Goal: Information Seeking & Learning: Understand process/instructions

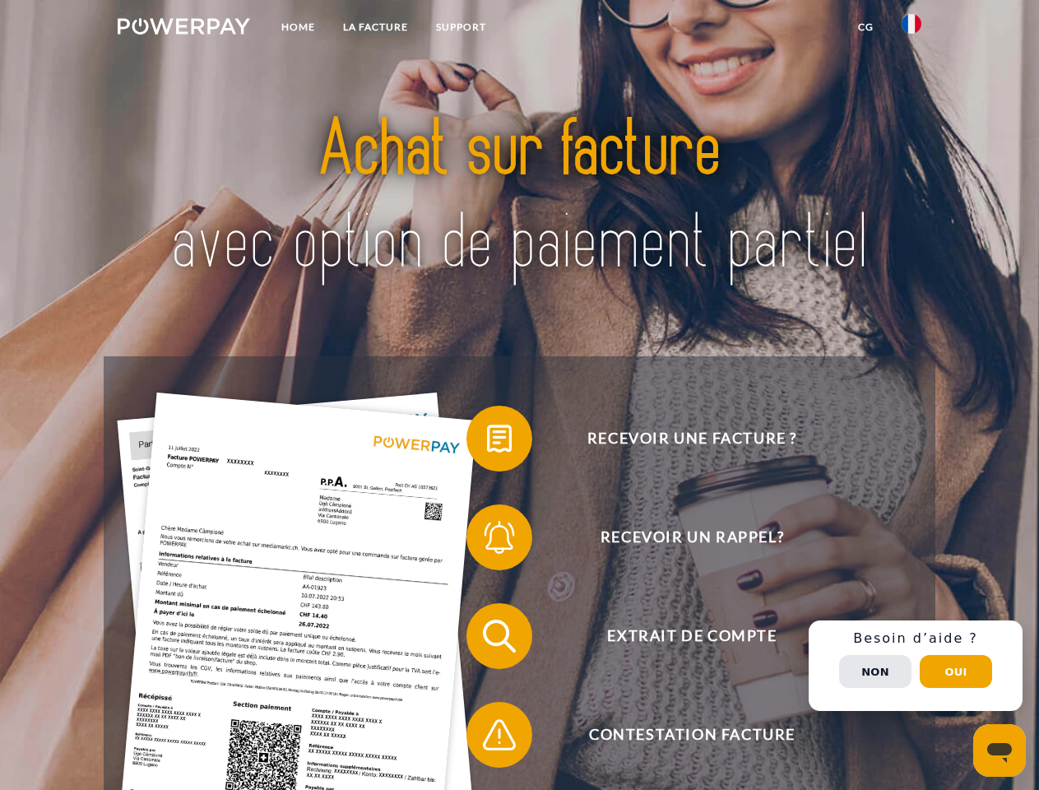
click at [183, 29] on img at bounding box center [184, 26] width 132 height 16
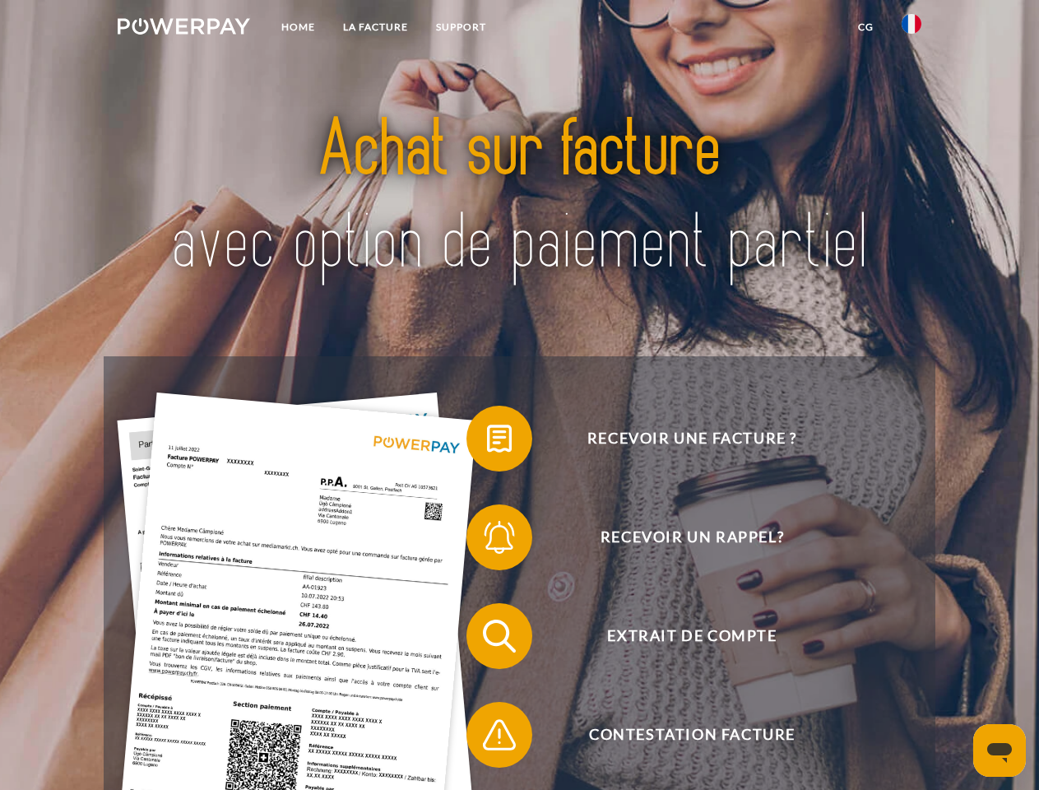
click at [911, 29] on img at bounding box center [911, 24] width 20 height 20
click at [865, 27] on link "CG" at bounding box center [866, 27] width 44 height 30
click at [487, 442] on span at bounding box center [474, 438] width 82 height 82
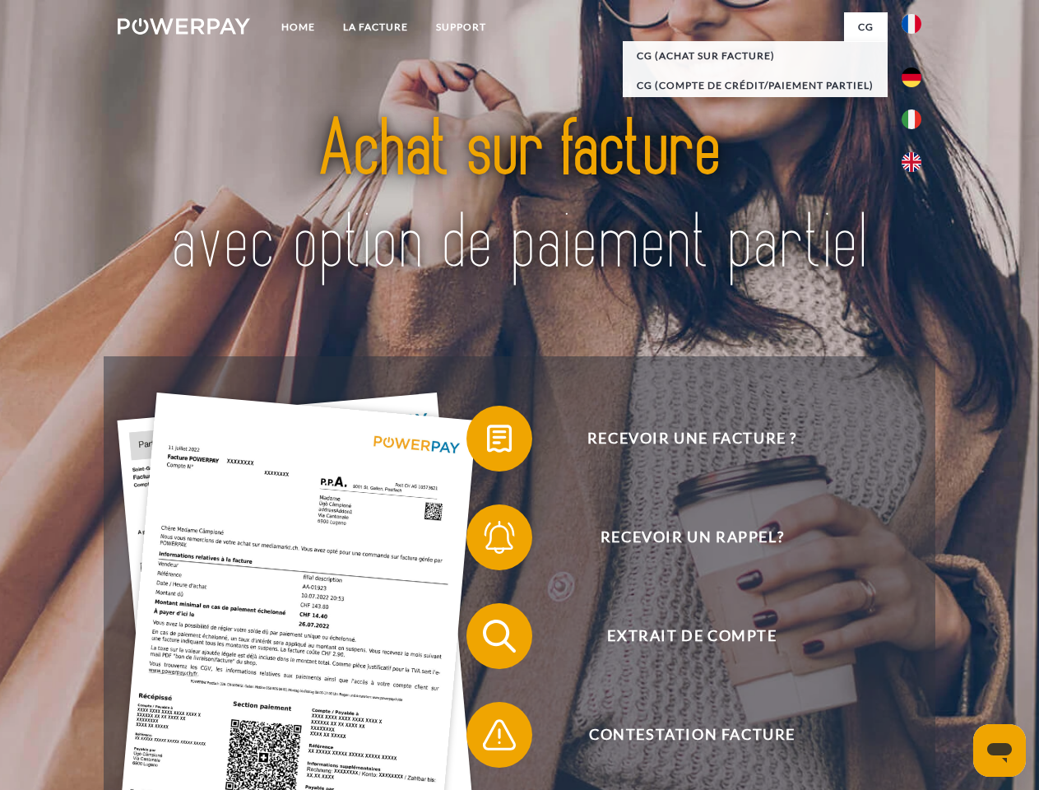
click at [487, 540] on span at bounding box center [474, 537] width 82 height 82
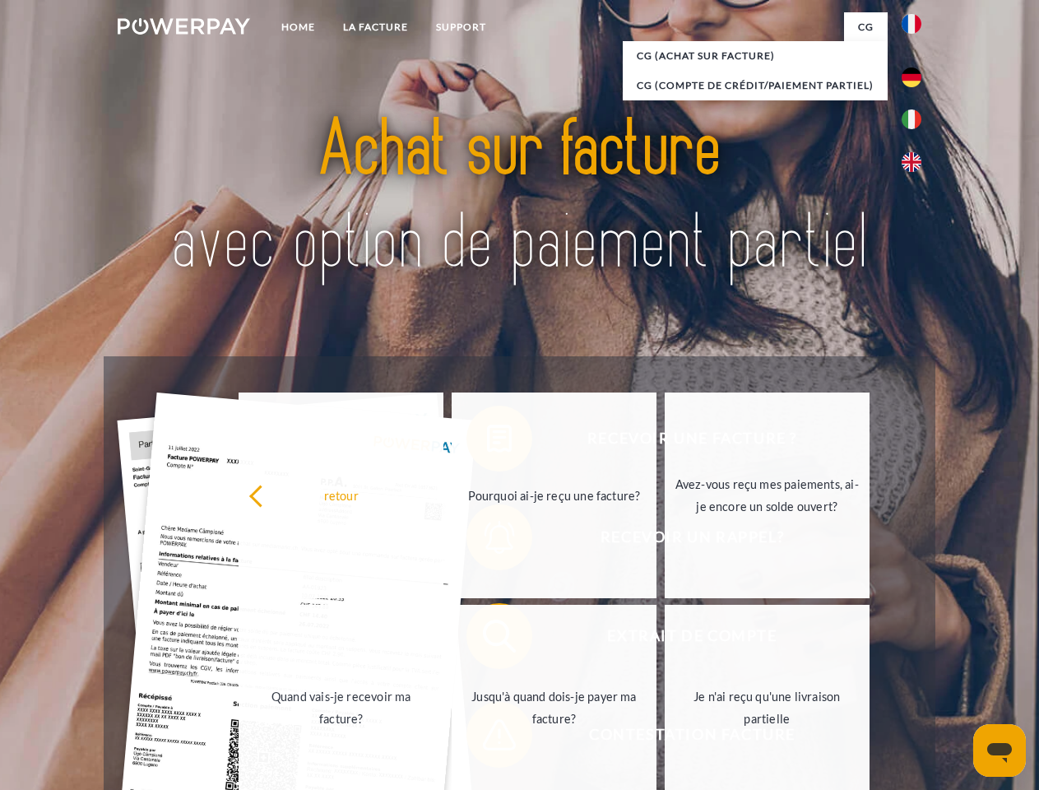
click at [487, 639] on link "Jusqu'à quand dois-je payer ma facture?" at bounding box center [554, 708] width 205 height 206
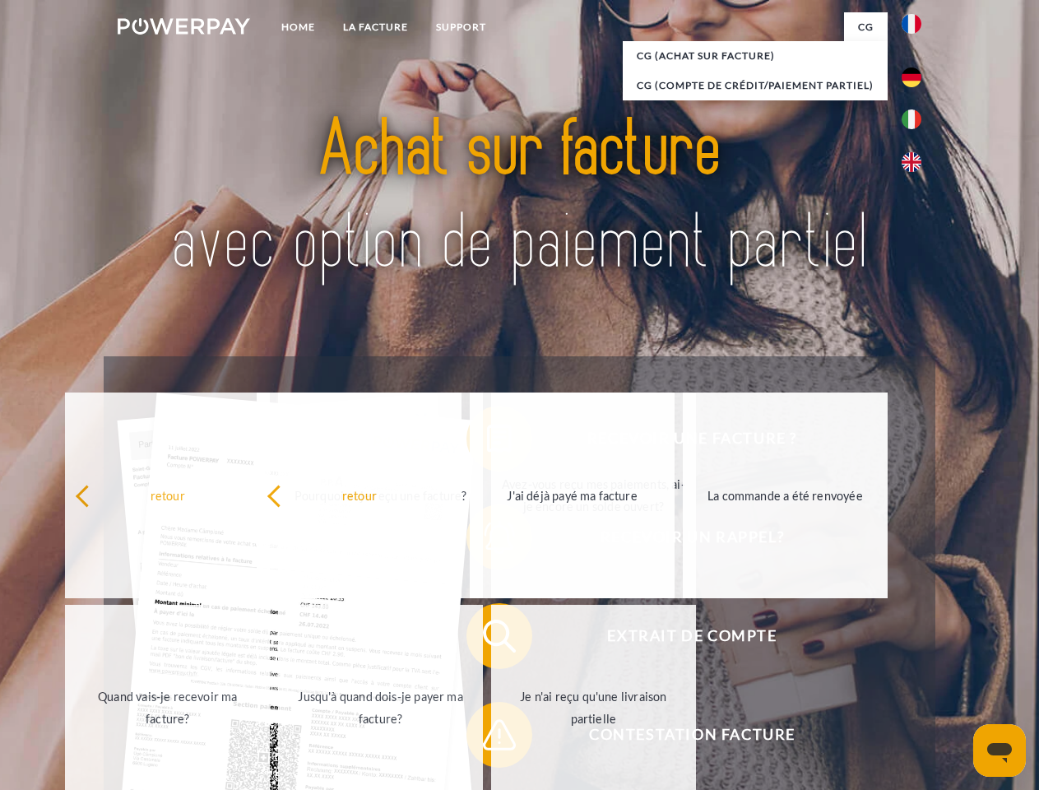
click at [487, 738] on div "Recevoir une facture ? Recevoir un rappel? Extrait de compte retour" at bounding box center [519, 685] width 831 height 658
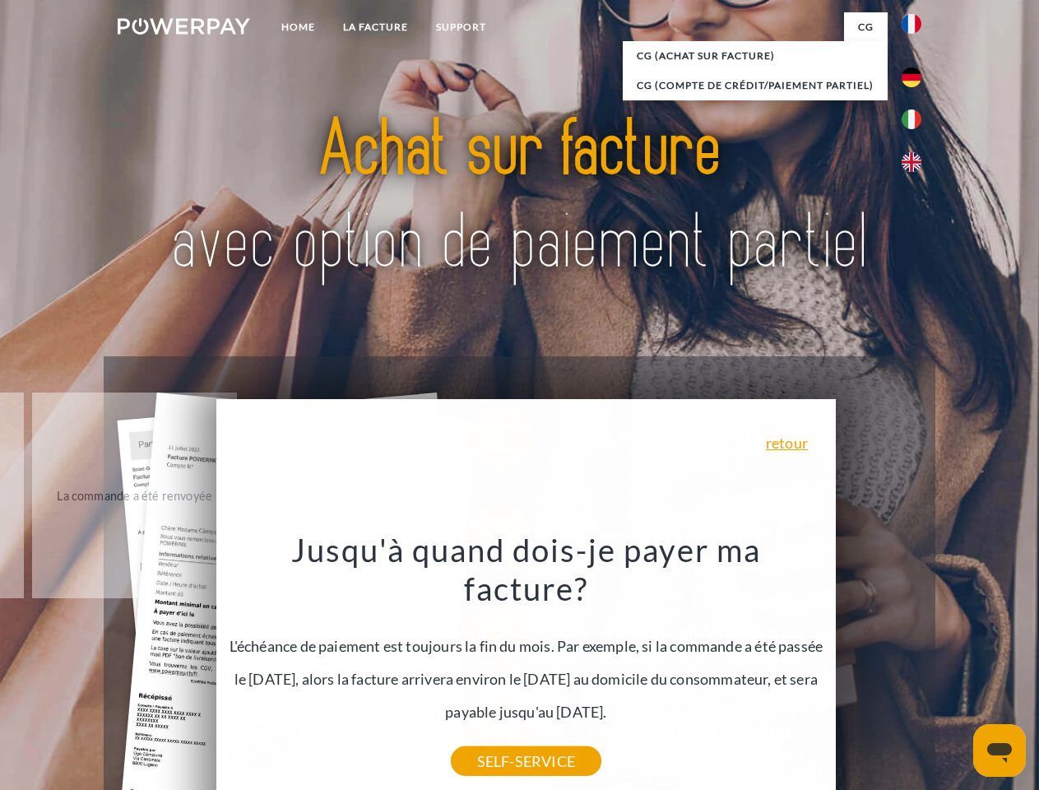
click at [915, 665] on div "Recevoir une facture ? Recevoir un rappel? Extrait de compte retour" at bounding box center [519, 685] width 831 height 658
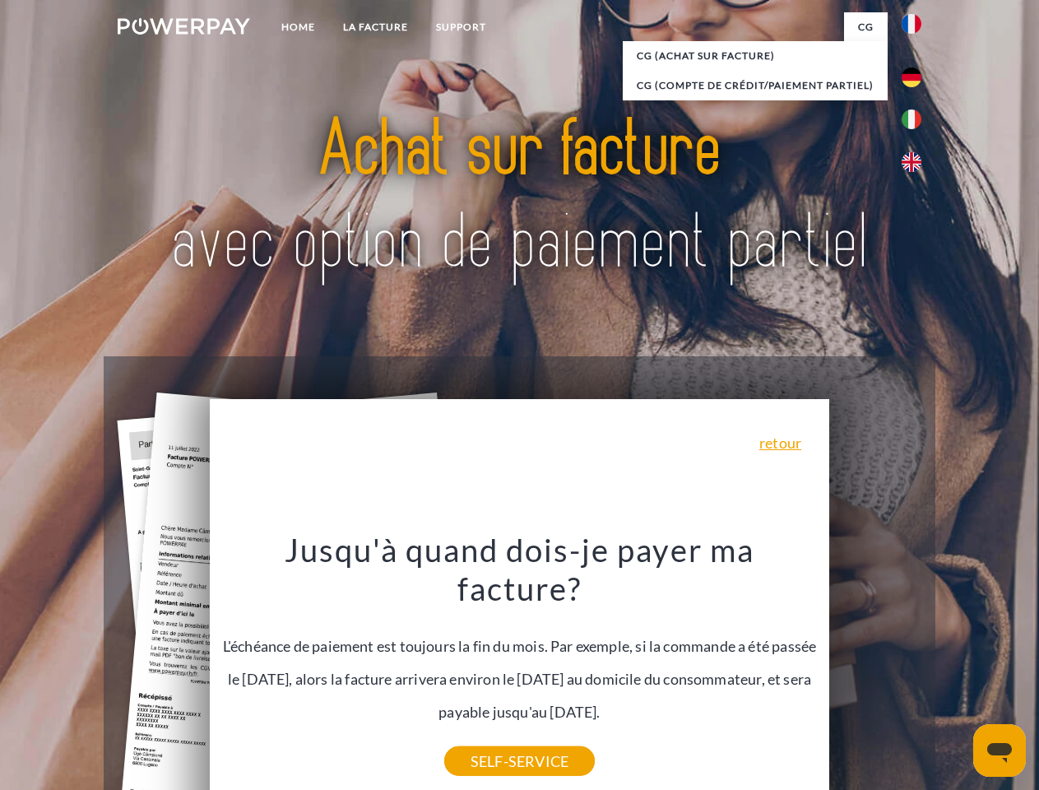
click at [875, 669] on span "Extrait de compte" at bounding box center [691, 636] width 403 height 66
click at [956, 671] on header "Home LA FACTURE Support" at bounding box center [519, 568] width 1039 height 1136
